Goal: Information Seeking & Learning: Learn about a topic

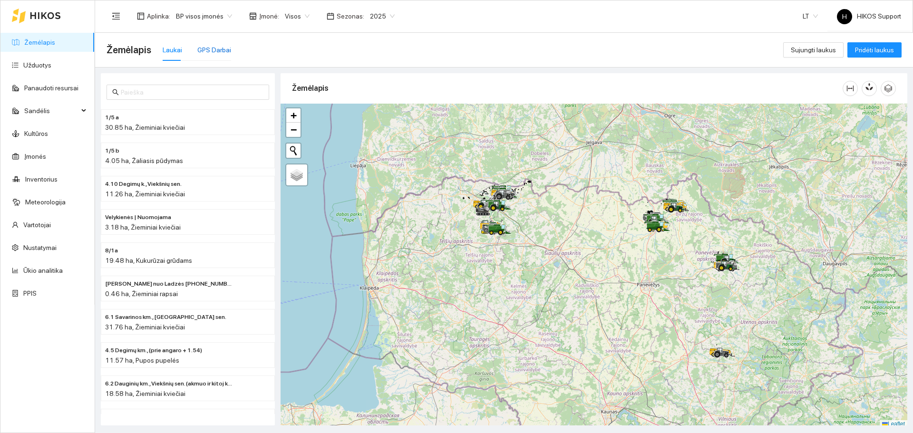
click at [214, 49] on div "GPS Darbai" at bounding box center [214, 50] width 34 height 10
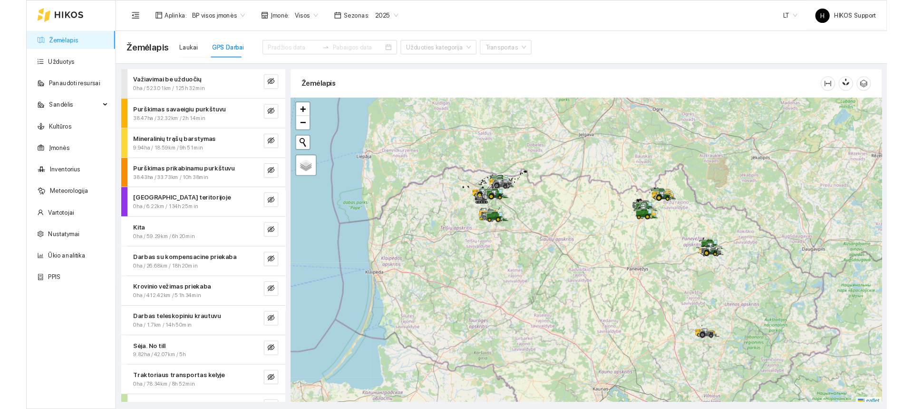
scroll to position [179, 0]
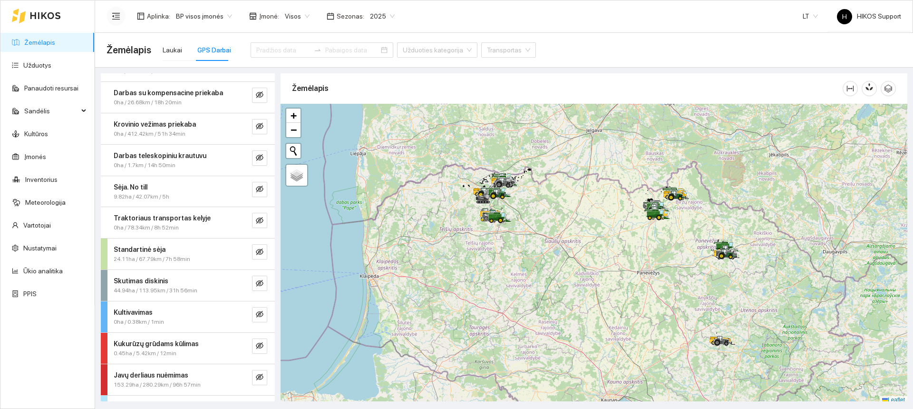
click at [116, 16] on icon "menu-fold" at bounding box center [116, 16] width 9 height 9
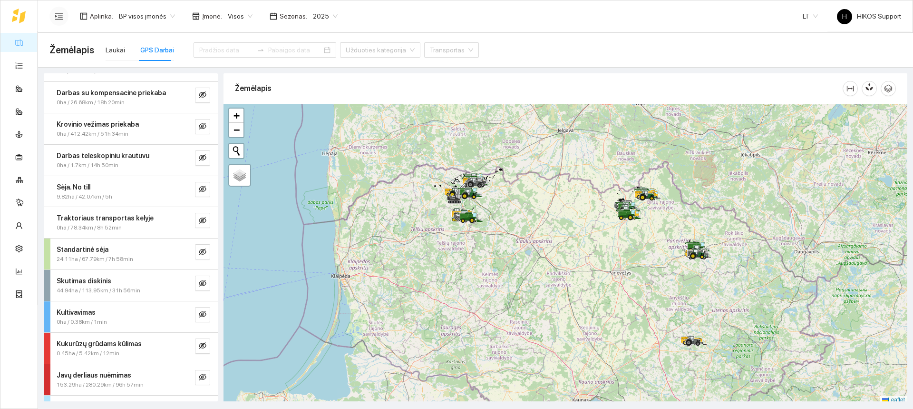
scroll to position [204, 0]
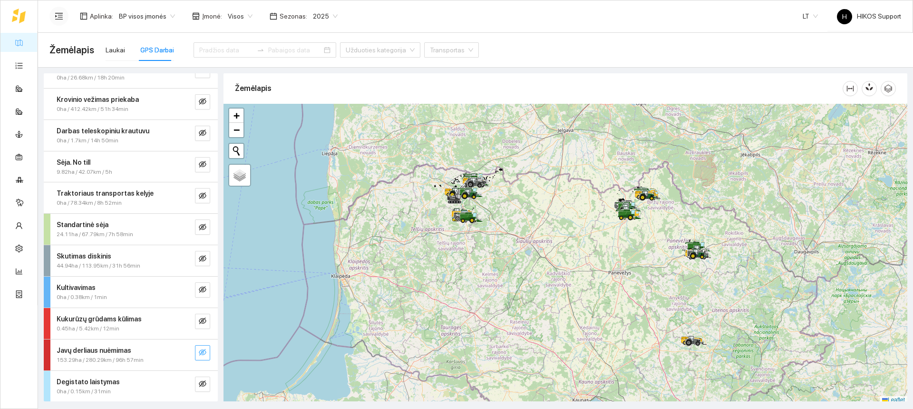
click at [199, 352] on icon "eye-invisible" at bounding box center [203, 352] width 8 height 8
click at [176, 351] on button "button" at bounding box center [183, 352] width 15 height 15
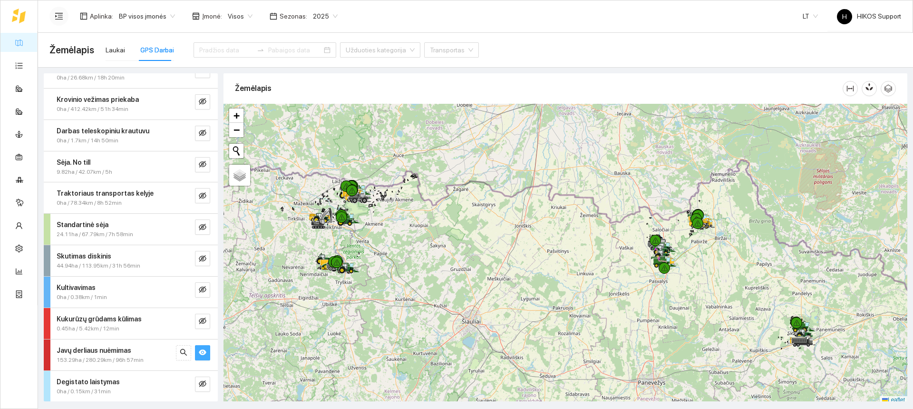
click at [404, 231] on div at bounding box center [566, 254] width 684 height 300
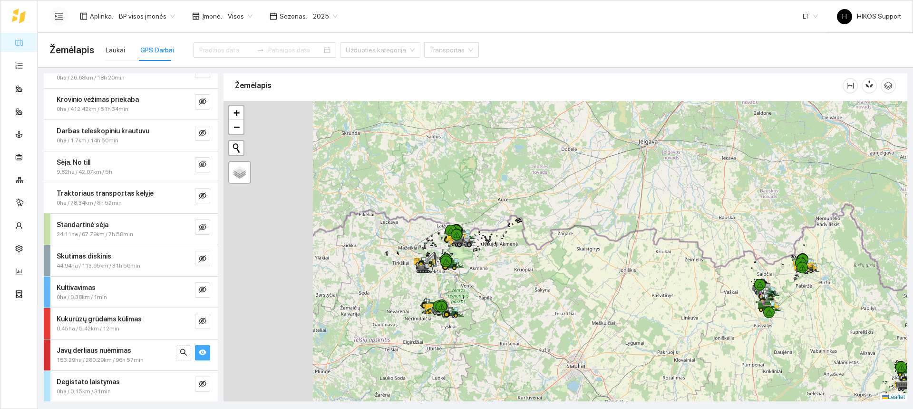
drag, startPoint x: 418, startPoint y: 246, endPoint x: 524, endPoint y: 294, distance: 116.9
click at [524, 294] on div at bounding box center [566, 251] width 684 height 300
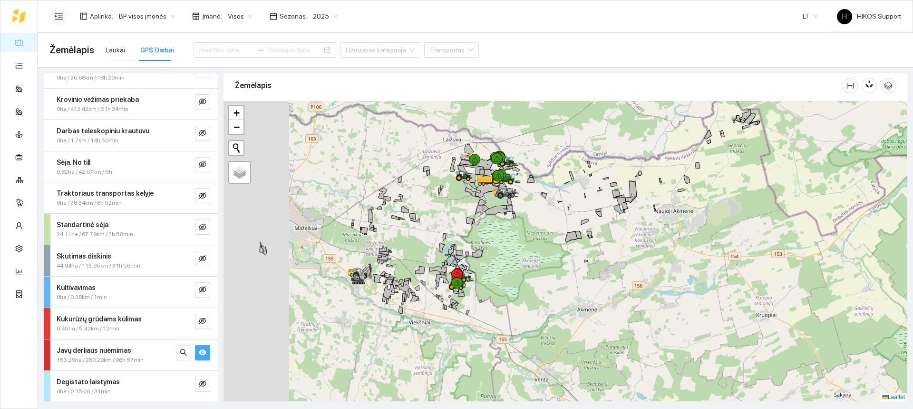
drag, startPoint x: 452, startPoint y: 261, endPoint x: 537, endPoint y: 258, distance: 84.7
click at [537, 258] on div at bounding box center [566, 251] width 684 height 300
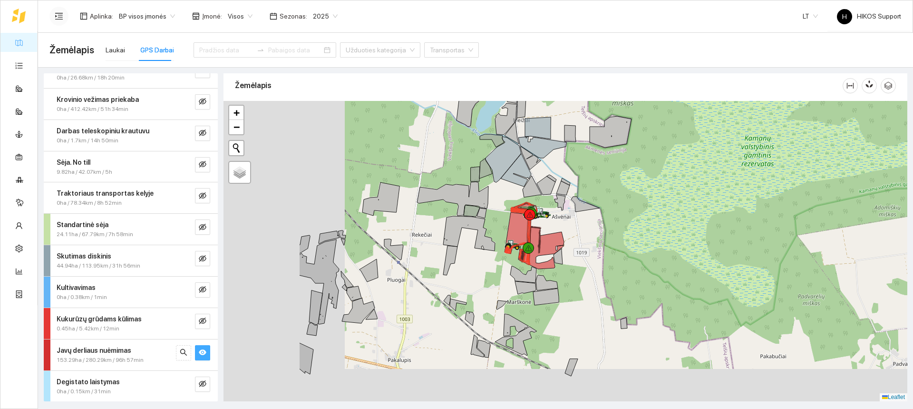
drag, startPoint x: 486, startPoint y: 273, endPoint x: 630, endPoint y: 225, distance: 152.4
click at [630, 225] on div at bounding box center [566, 251] width 684 height 300
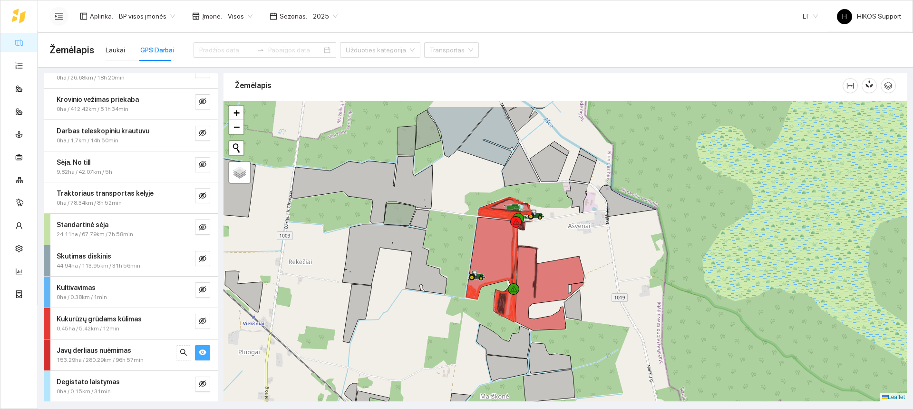
drag, startPoint x: 620, startPoint y: 199, endPoint x: 616, endPoint y: 236, distance: 37.4
click at [616, 236] on div at bounding box center [566, 251] width 684 height 300
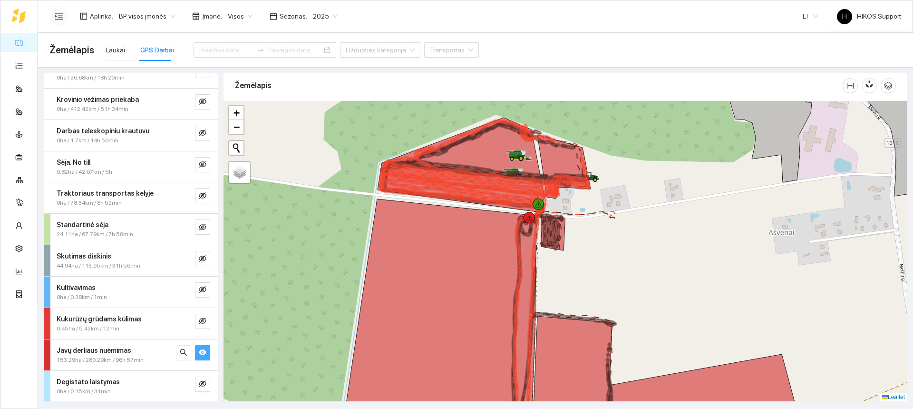
click at [109, 353] on strong "Javų derliaus nuėmimas" at bounding box center [94, 350] width 75 height 8
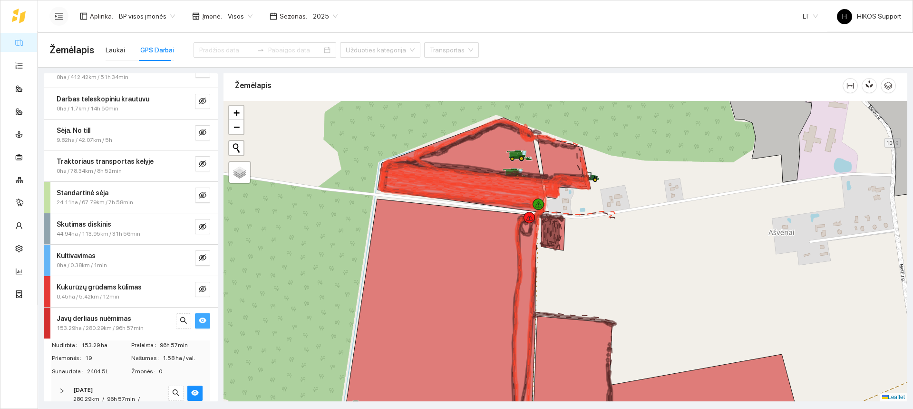
scroll to position [292, 0]
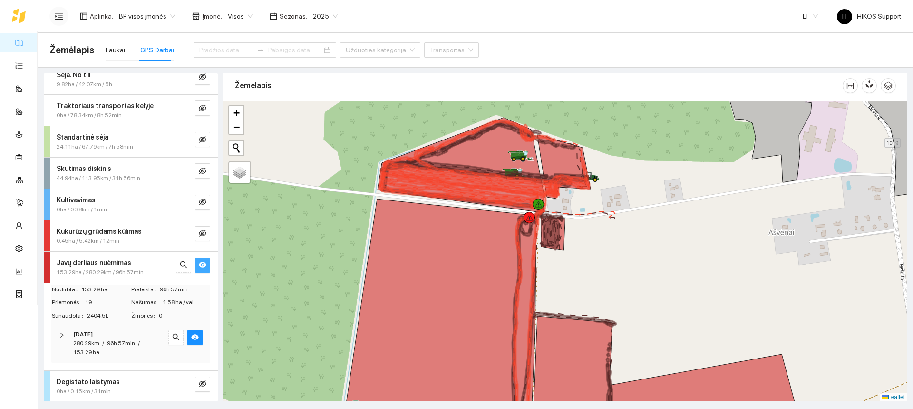
click at [89, 340] on span "280.29km" at bounding box center [86, 343] width 26 height 7
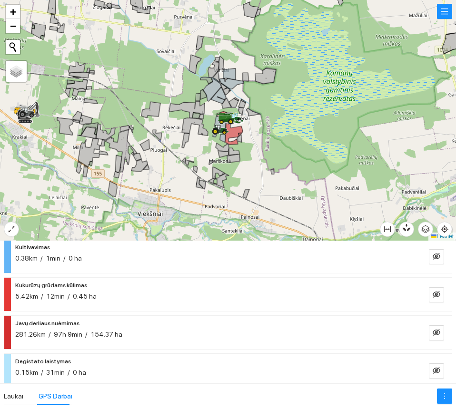
scroll to position [525, 0]
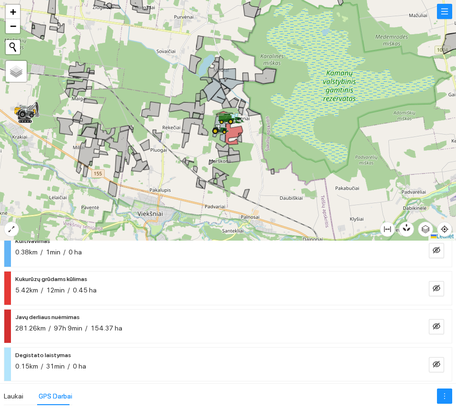
click at [159, 323] on div "281.26km / 97h 9min / 154.37 ha" at bounding box center [212, 328] width 394 height 10
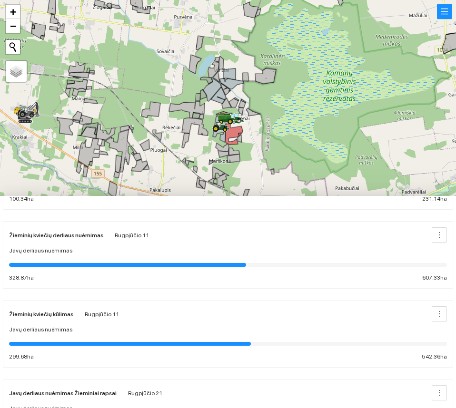
scroll to position [625, 0]
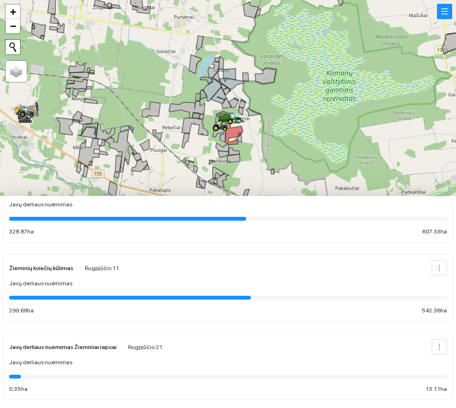
click at [180, 296] on div at bounding box center [130, 298] width 242 height 4
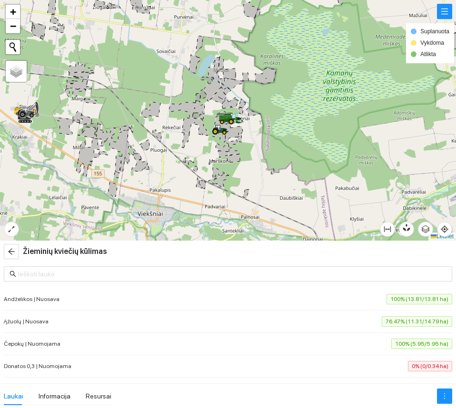
click at [386, 302] on span "100% (13.81/13.81 ha)" at bounding box center [419, 299] width 66 height 10
click at [348, 321] on div "Ąžuolų | Nuosava 76.47% (11.31/14.79 ha)" at bounding box center [228, 321] width 448 height 10
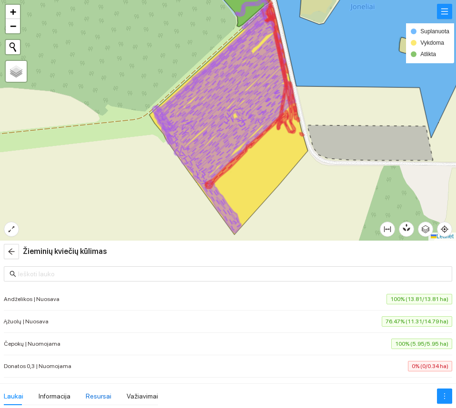
click at [95, 396] on div "Resursai" at bounding box center [99, 396] width 26 height 10
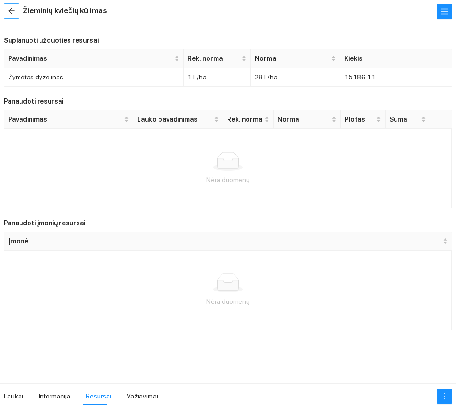
click at [11, 10] on icon "arrow-left" at bounding box center [12, 11] width 8 height 8
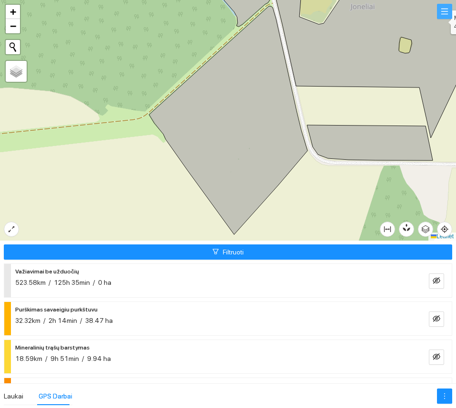
click at [445, 9] on icon "menu" at bounding box center [444, 12] width 7 height 6
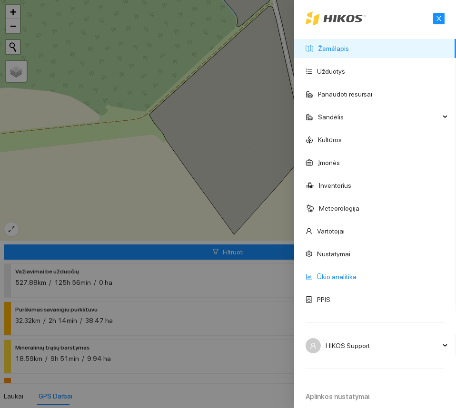
click at [332, 278] on link "Ūkio analitika" at bounding box center [336, 277] width 39 height 8
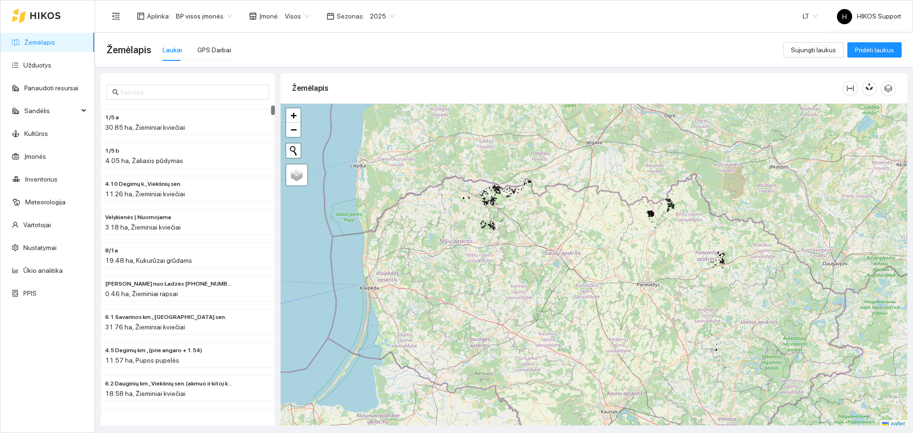
click at [215, 17] on span "BP visos įmonės" at bounding box center [204, 16] width 56 height 14
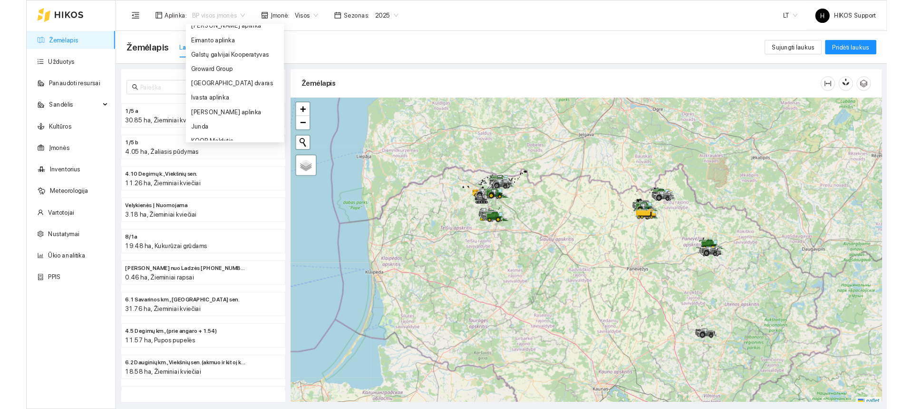
scroll to position [217, 0]
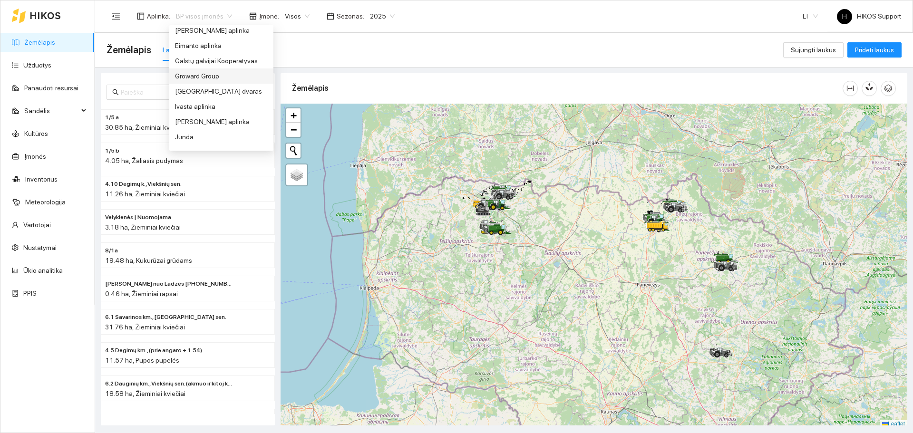
click at [210, 78] on div "Groward Group" at bounding box center [221, 76] width 93 height 10
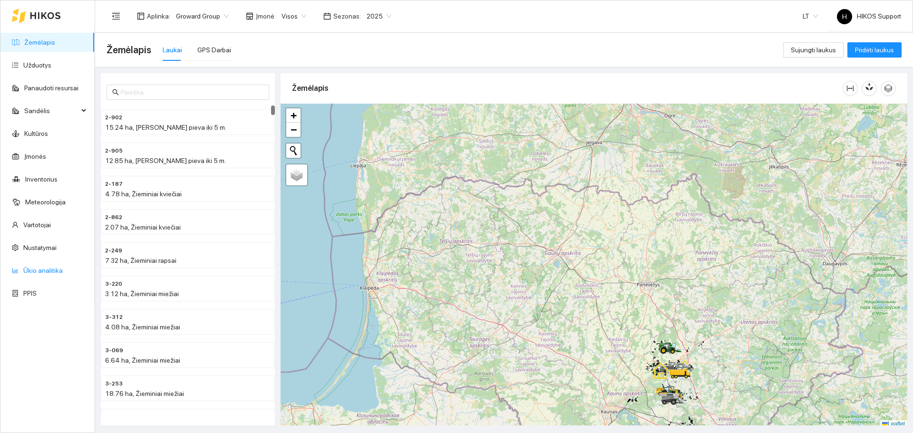
click at [38, 269] on link "Ūkio analitika" at bounding box center [42, 271] width 39 height 8
